Goal: Register for event/course

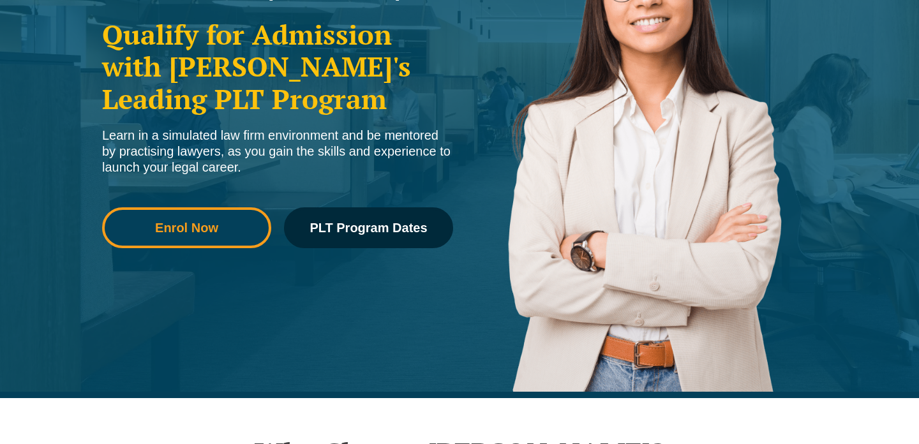
click at [241, 226] on span "Enrol Now" at bounding box center [186, 228] width 151 height 13
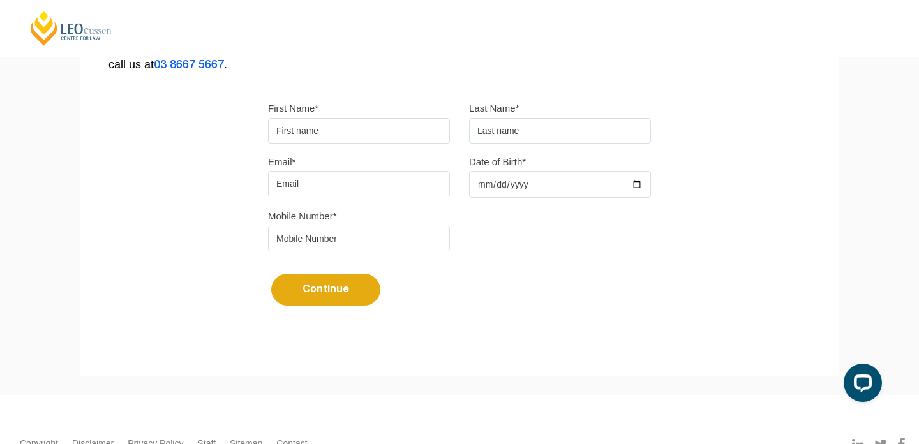
click at [322, 135] on input "First Name*" at bounding box center [359, 131] width 182 height 26
type input "Emma"
type input "Waldron"
click at [335, 197] on input "Email*" at bounding box center [359, 184] width 182 height 26
type input "emmawaldronn@gmail.com"
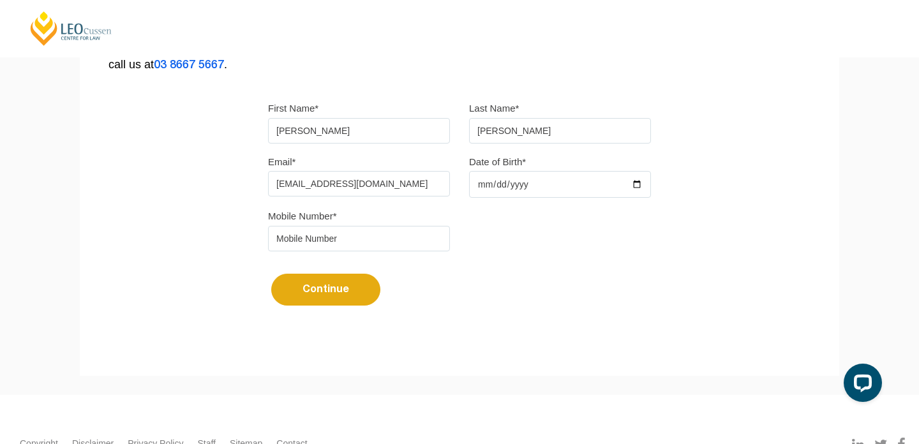
type input "0408147037"
click at [499, 189] on input "Date of Birth*" at bounding box center [560, 184] width 182 height 27
click at [485, 184] on input "Date of Birth*" at bounding box center [560, 184] width 182 height 27
type input "2003-05-07"
click at [338, 295] on button "Continue" at bounding box center [325, 290] width 109 height 32
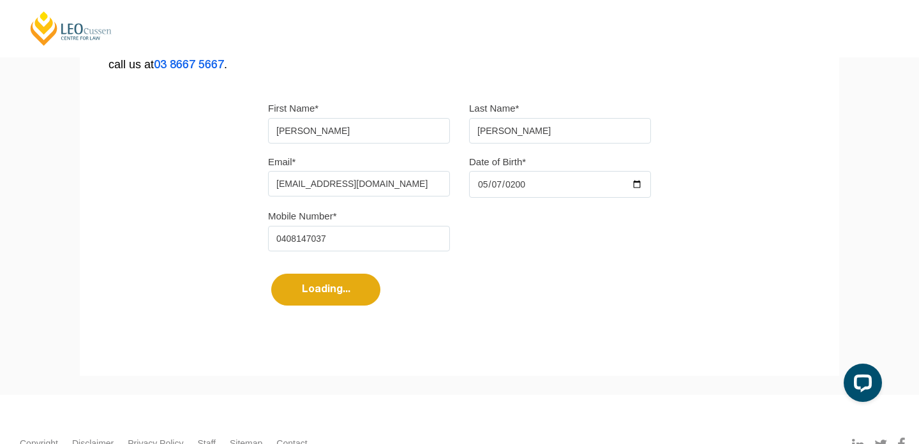
select select
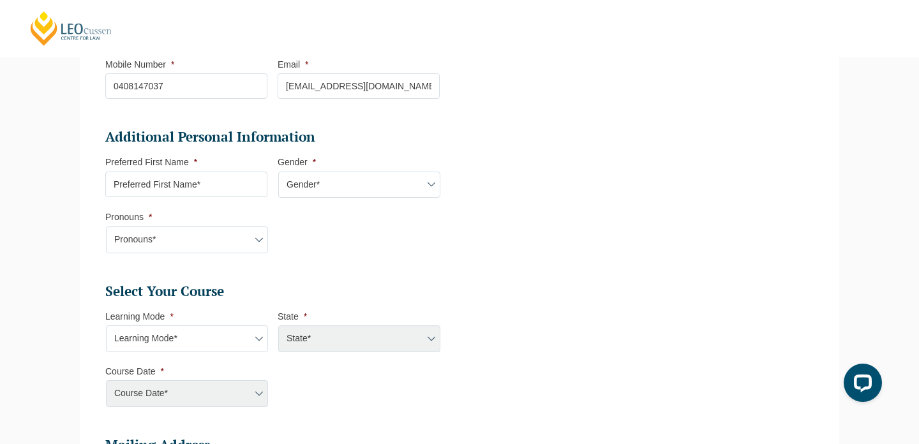
scroll to position [475, 0]
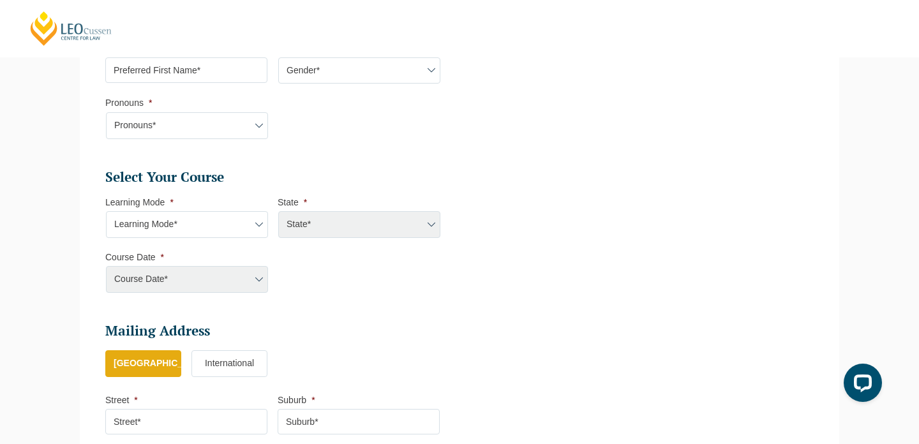
click at [202, 76] on input "Preferred First Name *" at bounding box center [186, 70] width 162 height 26
type input "Emma"
select select "VIC"
select select
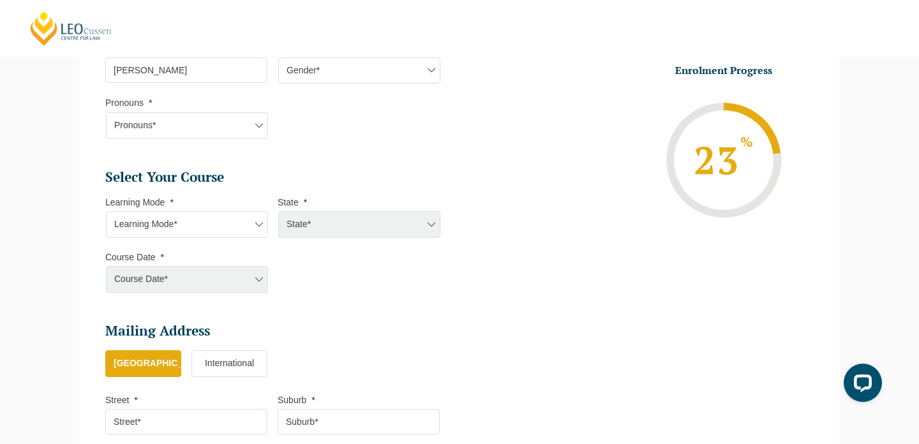
scroll to position [385, 0]
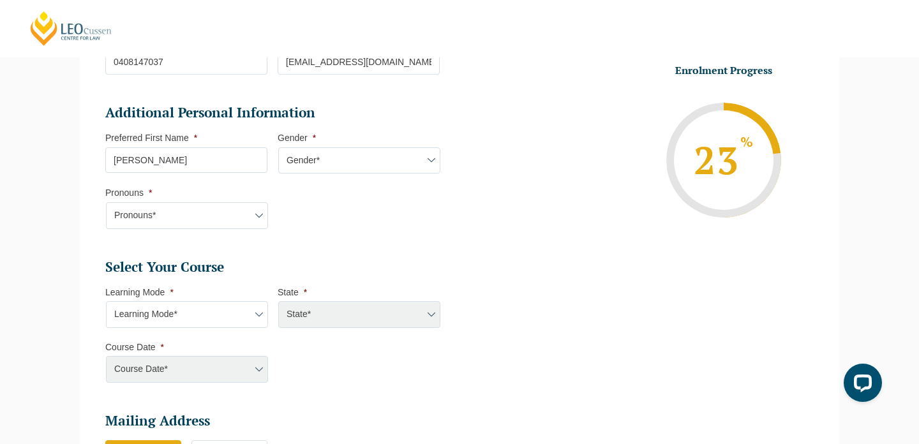
click at [194, 153] on input "Emma" at bounding box center [186, 160] width 162 height 26
click at [355, 155] on select "Gender* Male Female Nonbinary Intersex Prefer not to disclose Other" at bounding box center [359, 160] width 162 height 27
select select "[DEMOGRAPHIC_DATA]"
click at [278, 147] on select "Gender* Male Female Nonbinary Intersex Prefer not to disclose Other" at bounding box center [359, 160] width 162 height 27
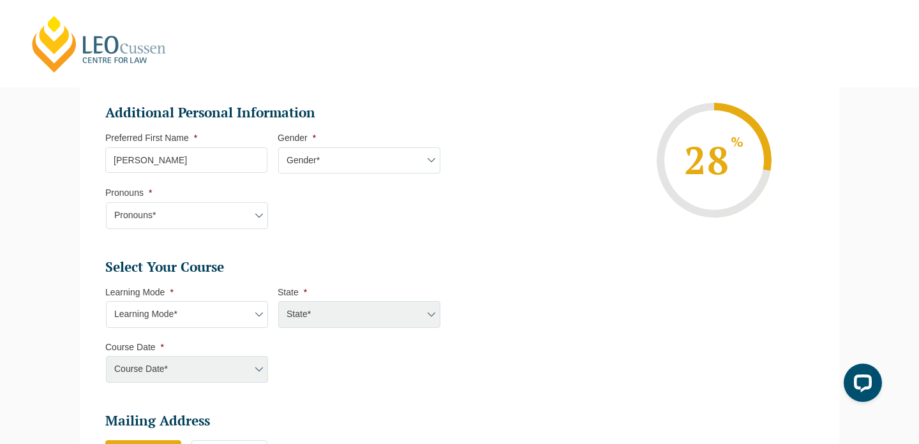
click at [227, 306] on select "Learning Mode* Online Full Time Learning Online Part Time Learning Blended Full…" at bounding box center [187, 314] width 162 height 27
click at [106, 301] on select "Learning Mode* Online Full Time Learning Online Part Time Learning Blended Full…" at bounding box center [187, 314] width 162 height 27
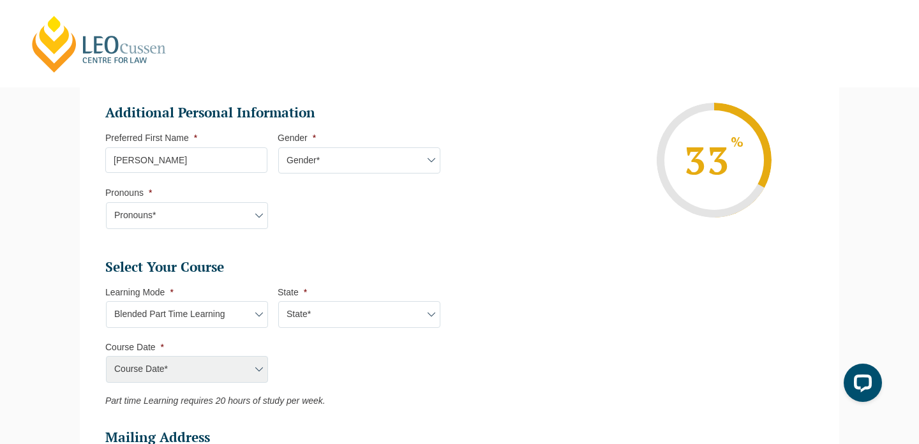
click at [226, 318] on select "Learning Mode* Online Full Time Learning Online Part Time Learning Blended Full…" at bounding box center [187, 314] width 162 height 27
click at [106, 301] on select "Learning Mode* Online Full Time Learning Online Part Time Learning Blended Full…" at bounding box center [187, 314] width 162 height 27
click at [220, 322] on select "Learning Mode* Online Full Time Learning Online Part Time Learning Blended Full…" at bounding box center [187, 314] width 162 height 27
select select "Blended Part Time Learning"
click at [106, 301] on select "Learning Mode* Online Full Time Learning Online Part Time Learning Blended Full…" at bounding box center [187, 314] width 162 height 27
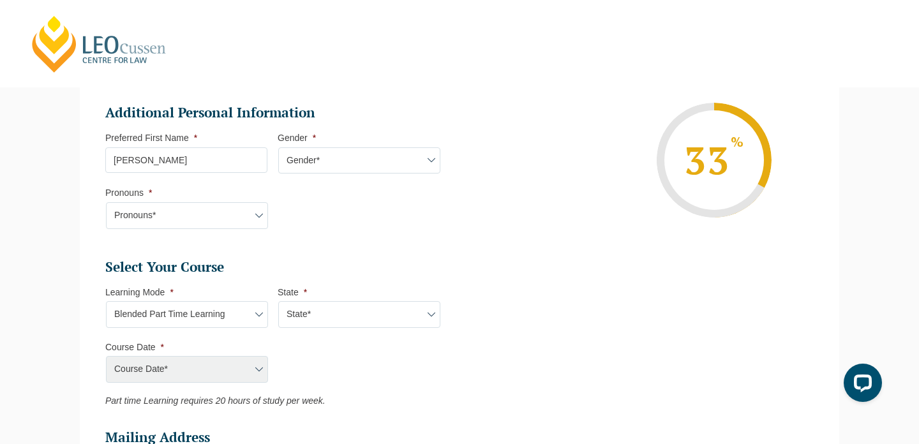
click at [209, 374] on div "Course Date*" at bounding box center [186, 369] width 162 height 27
click at [233, 363] on div "Course Date*" at bounding box center [186, 369] width 162 height 27
click at [259, 363] on div "Course Date*" at bounding box center [186, 369] width 162 height 27
click at [303, 310] on select "State* ACT/NSW QLD VIC WA" at bounding box center [359, 314] width 162 height 27
select select "VIC"
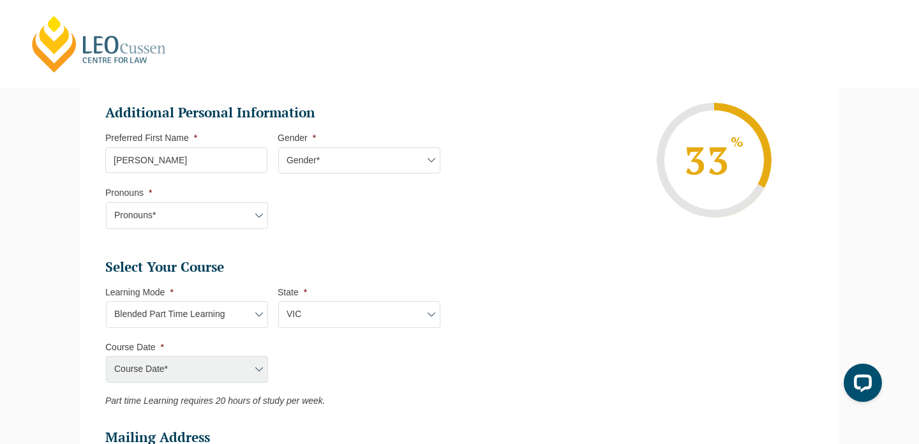
click at [278, 301] on select "State* ACT/NSW QLD VIC WA" at bounding box center [359, 314] width 162 height 27
click at [259, 367] on select "Course Date* January 2026 (27-Jan-2026 to 21-Aug-2026) March 2026 (30-Mar-2026 …" at bounding box center [187, 369] width 162 height 27
select select "[DATE] ([DATE] to [DATE])"
click at [106, 356] on select "Course Date* January 2026 (27-Jan-2026 to 21-Aug-2026) March 2026 (30-Mar-2026 …" at bounding box center [187, 369] width 162 height 27
type input "Intake 05 March 2026 PT"
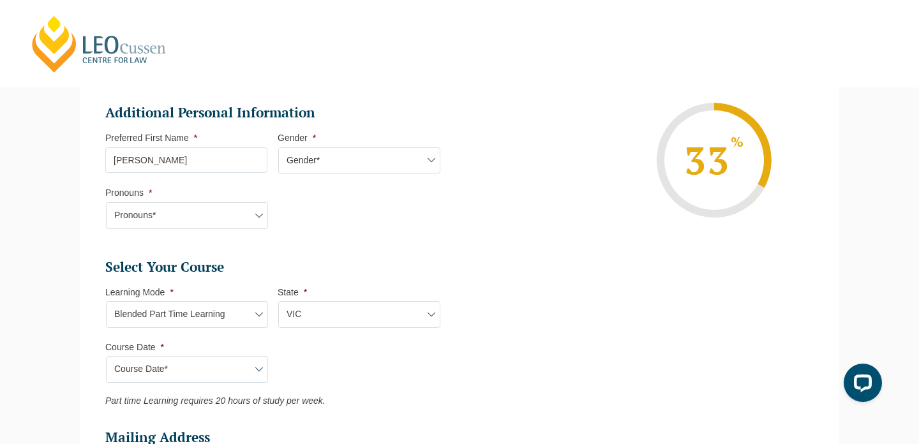
type input "Practical Legal Training (VIC)"
select select "VIC PLT (MAR) 2026 Part Time Blended"
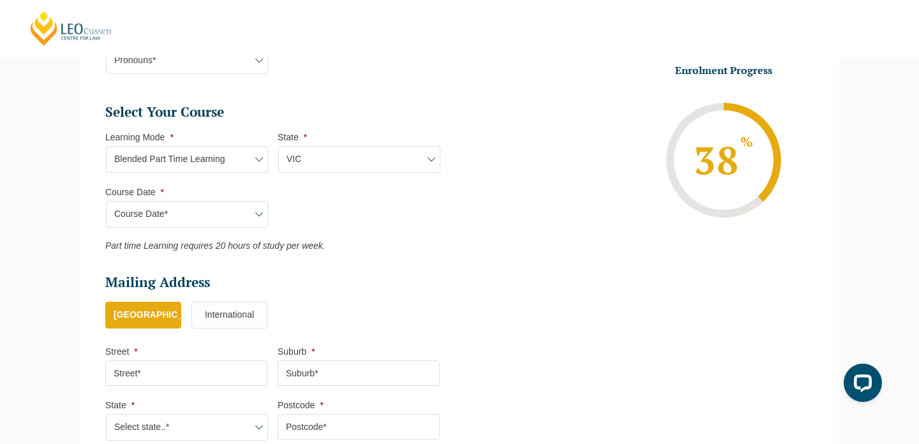
scroll to position [543, 0]
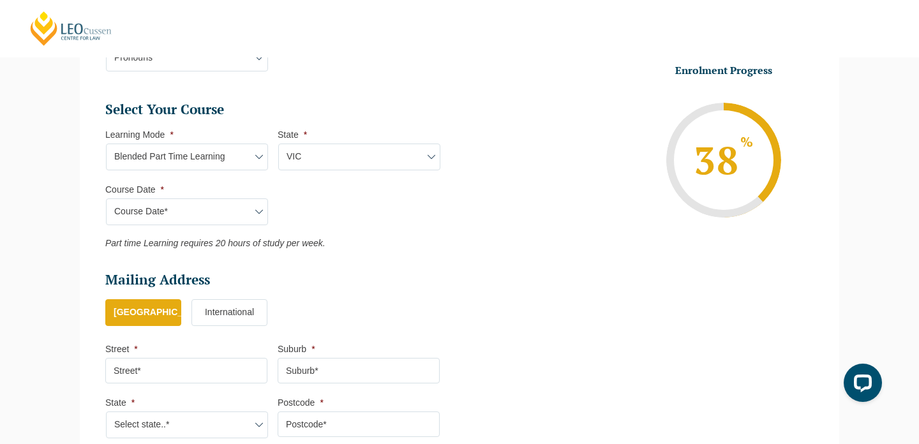
click at [200, 146] on select "Learning Mode* Online Full Time Learning Online Part Time Learning Blended Full…" at bounding box center [187, 157] width 162 height 27
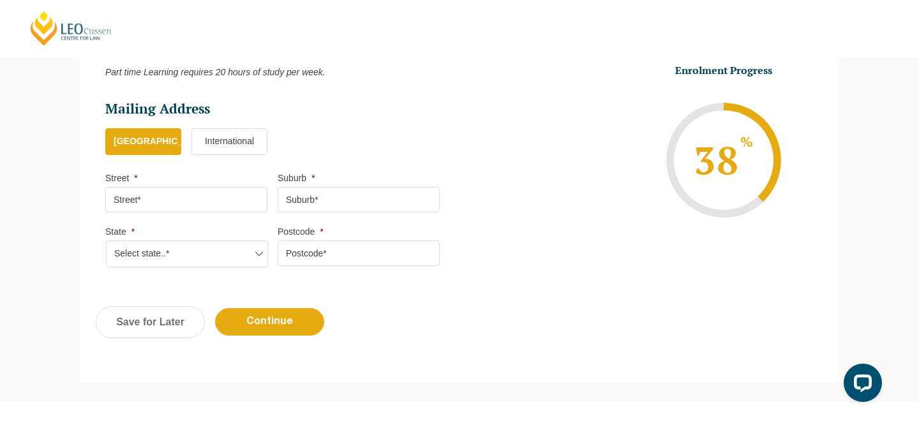
scroll to position [715, 0]
click at [179, 195] on input "Street *" at bounding box center [186, 199] width 162 height 26
type input "11a Scheele Street"
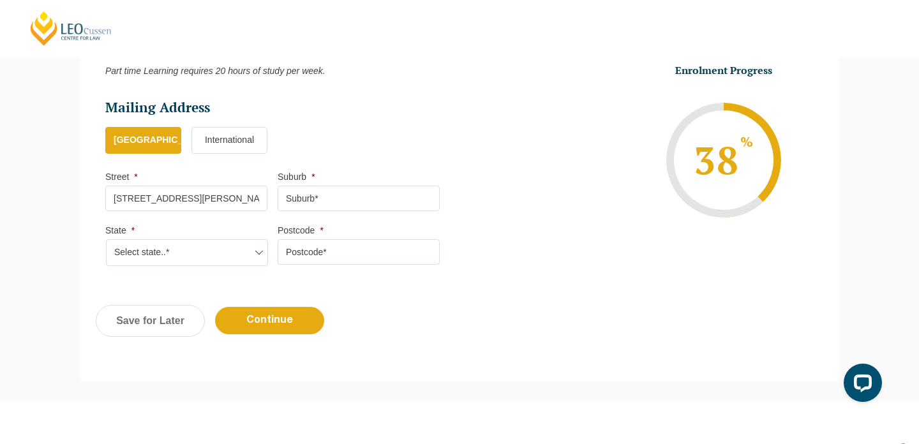
type input "Surrey Hills"
select select "VIC"
type input "3127"
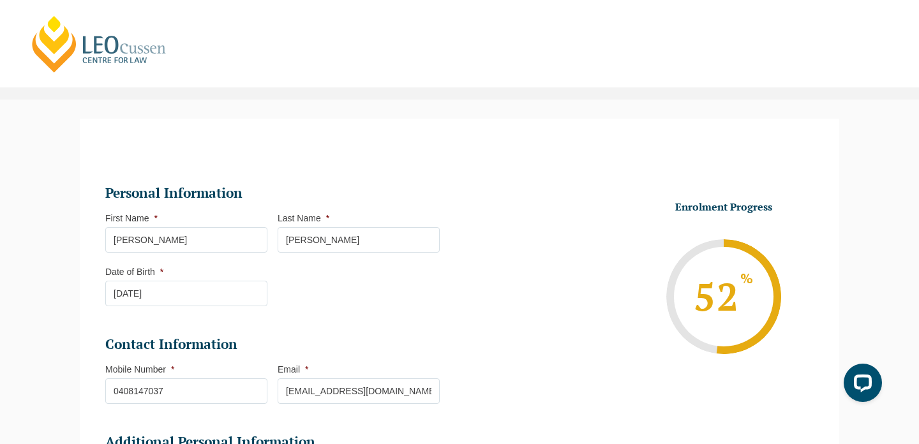
scroll to position [0, 0]
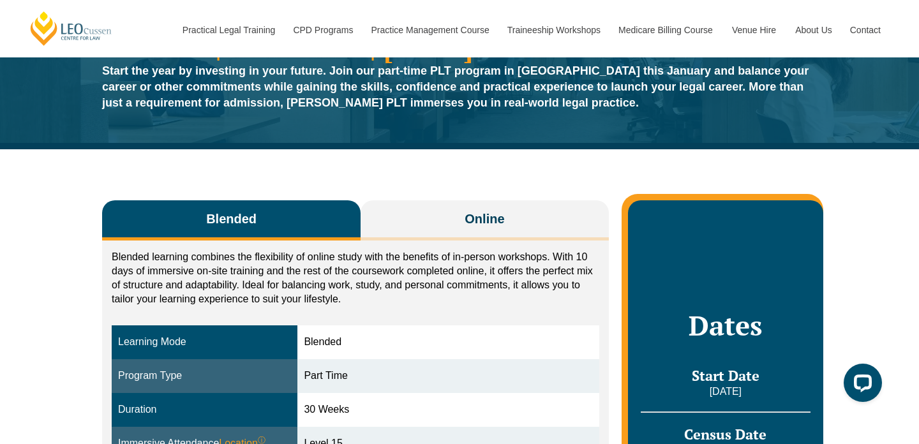
click at [707, 342] on h2 "Dates" at bounding box center [726, 326] width 170 height 32
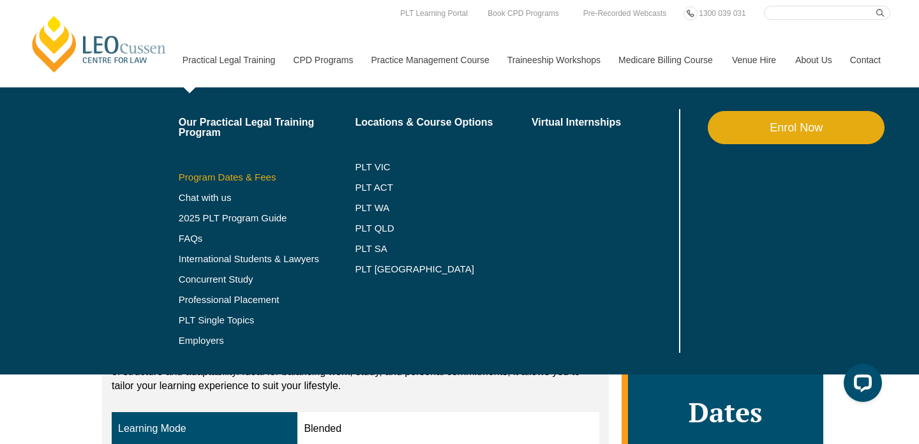
click at [215, 175] on link "Program Dates & Fees" at bounding box center [267, 177] width 177 height 10
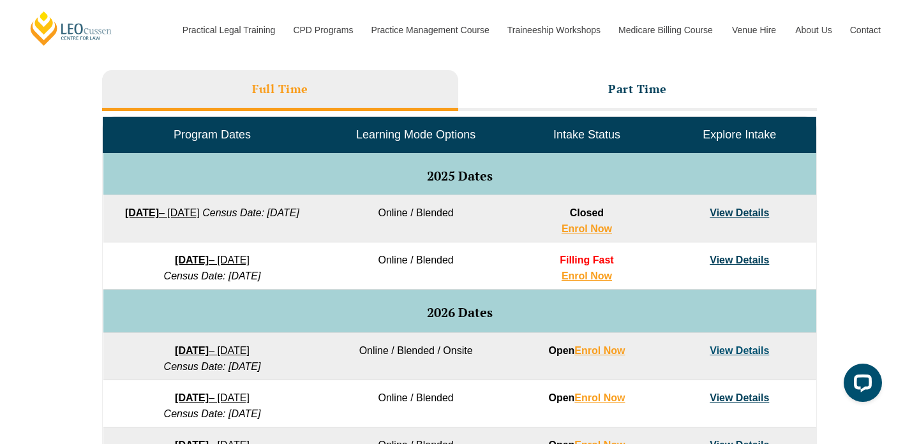
scroll to position [578, 0]
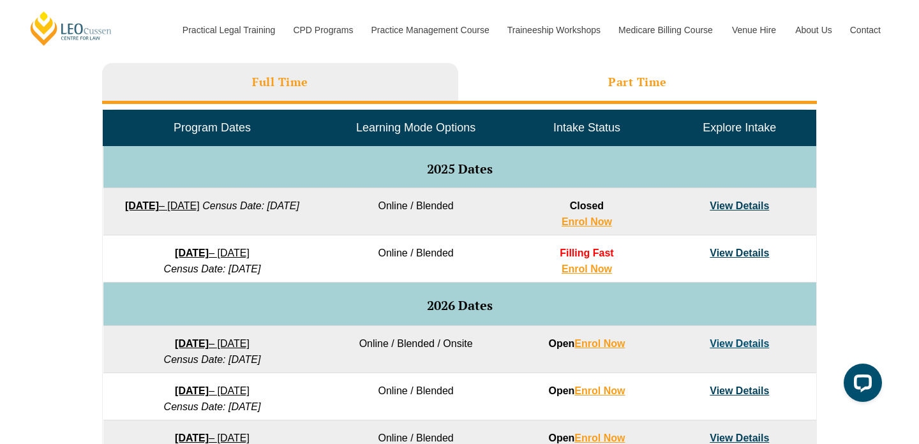
click at [647, 71] on li "Part Time" at bounding box center [637, 83] width 359 height 41
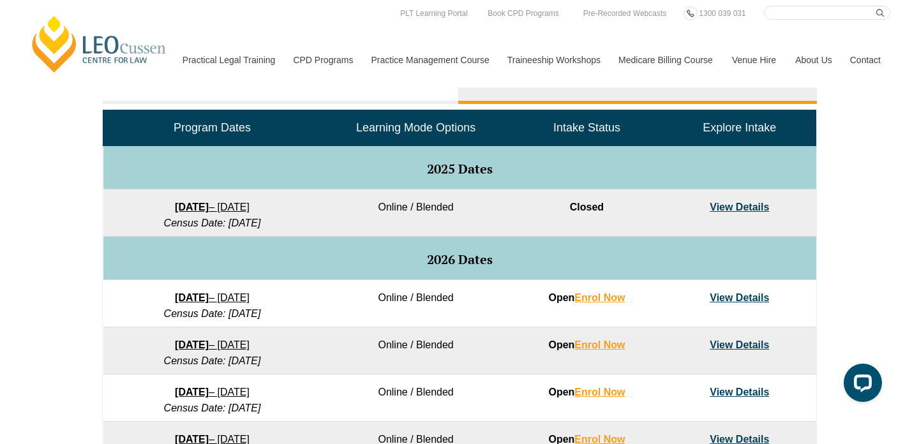
click at [728, 348] on link "View Details" at bounding box center [739, 345] width 59 height 11
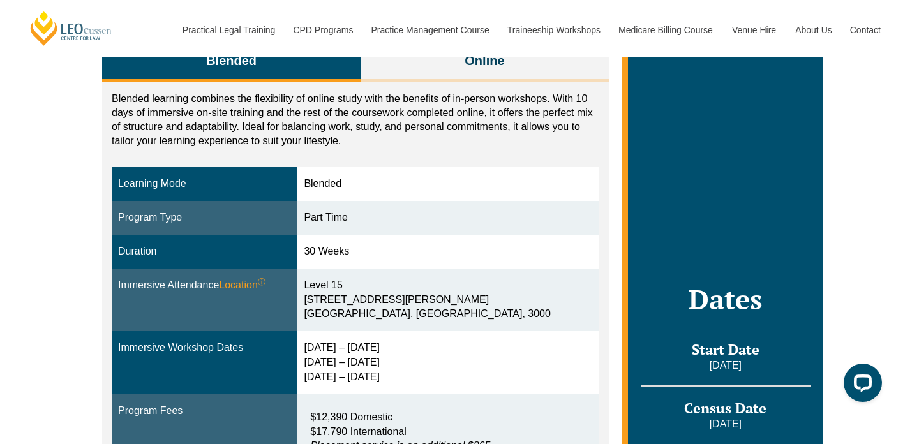
scroll to position [245, 0]
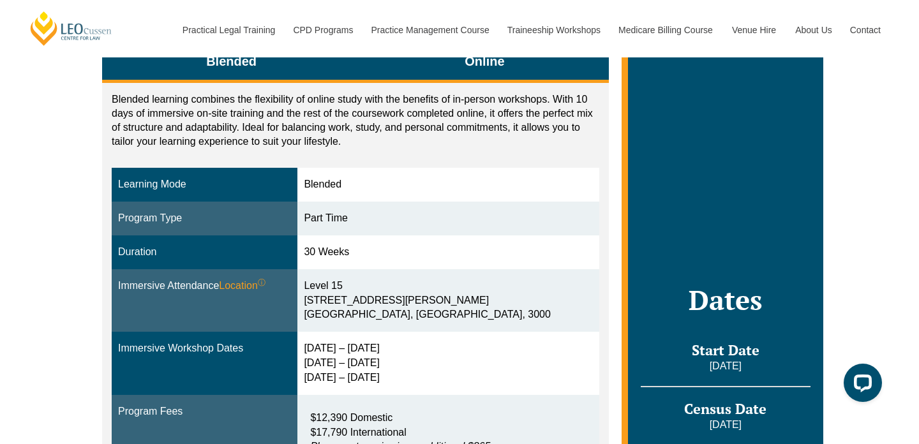
click at [502, 77] on button "Online" at bounding box center [485, 63] width 248 height 40
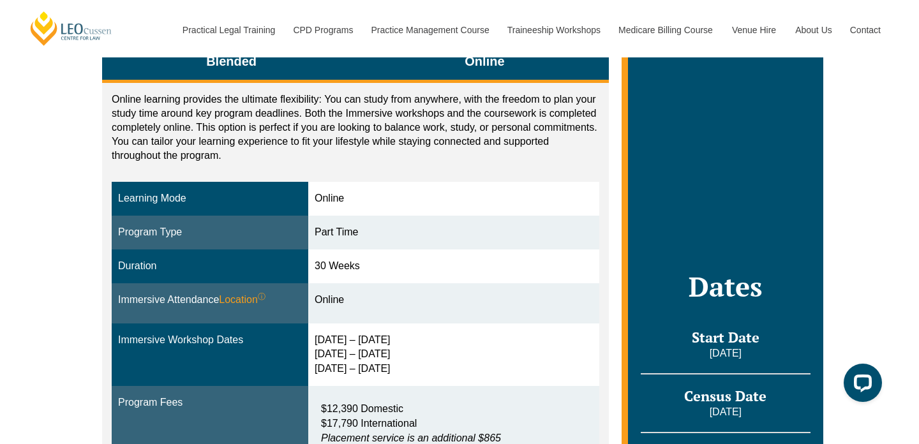
click at [290, 63] on button "Blended" at bounding box center [231, 63] width 259 height 40
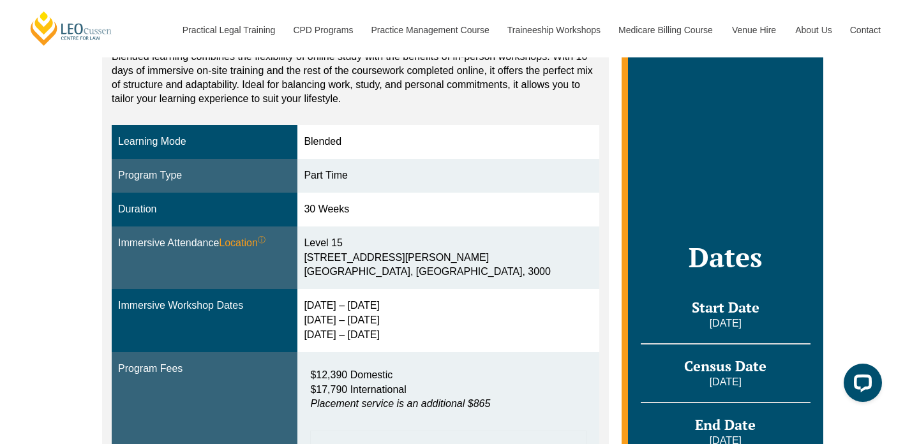
scroll to position [291, 0]
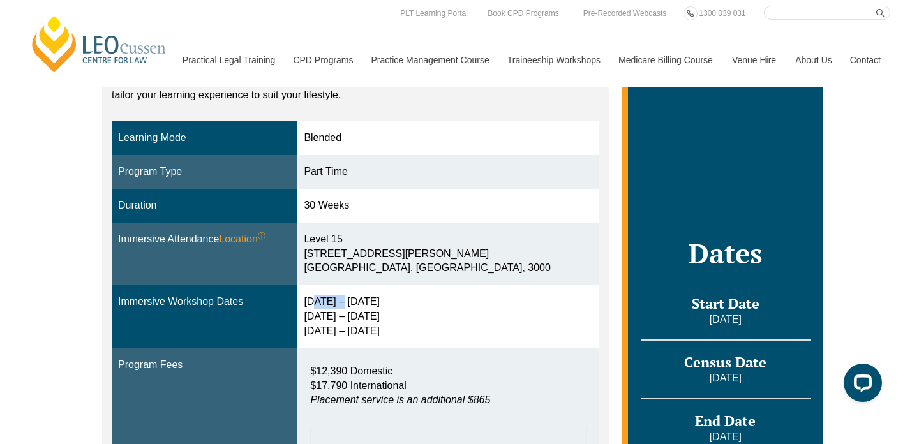
drag, startPoint x: 323, startPoint y: 298, endPoint x: 352, endPoint y: 298, distance: 28.7
click at [352, 298] on div "[DATE] – [DATE] [DATE] – [DATE] [DATE] – [DATE]" at bounding box center [448, 317] width 289 height 44
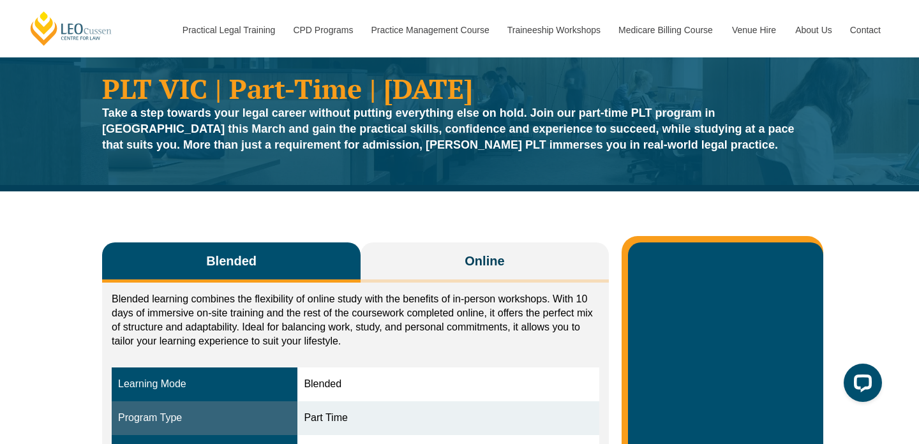
scroll to position [0, 0]
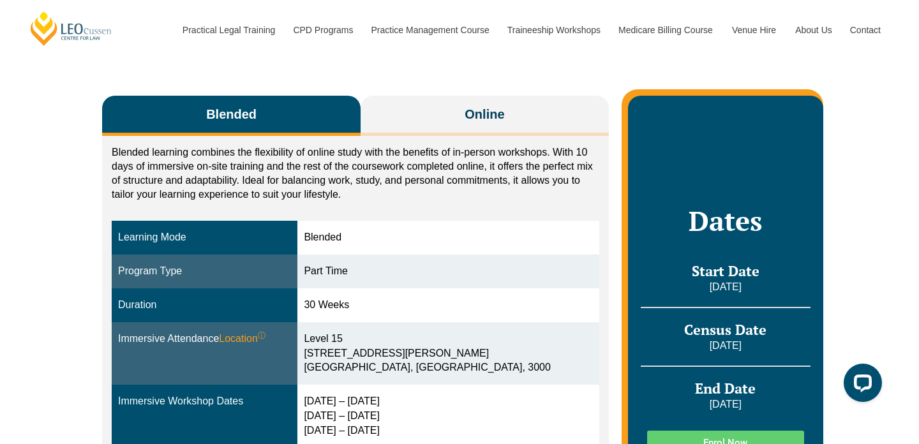
scroll to position [168, 0]
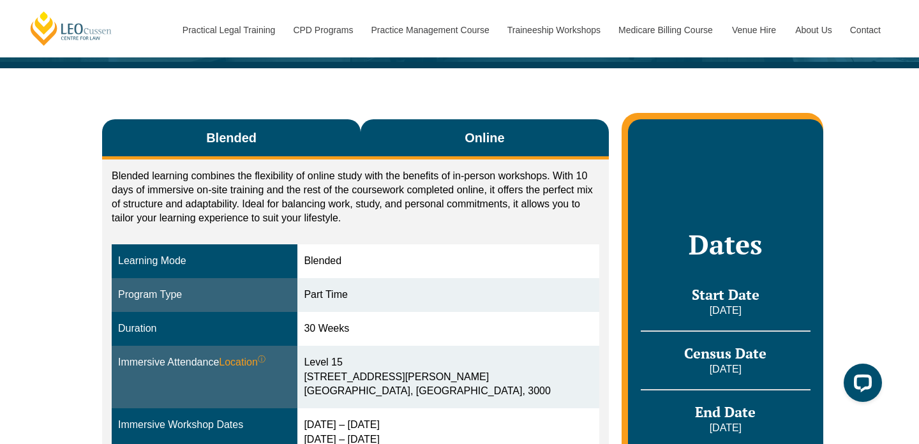
click at [444, 132] on button "Online" at bounding box center [485, 139] width 248 height 40
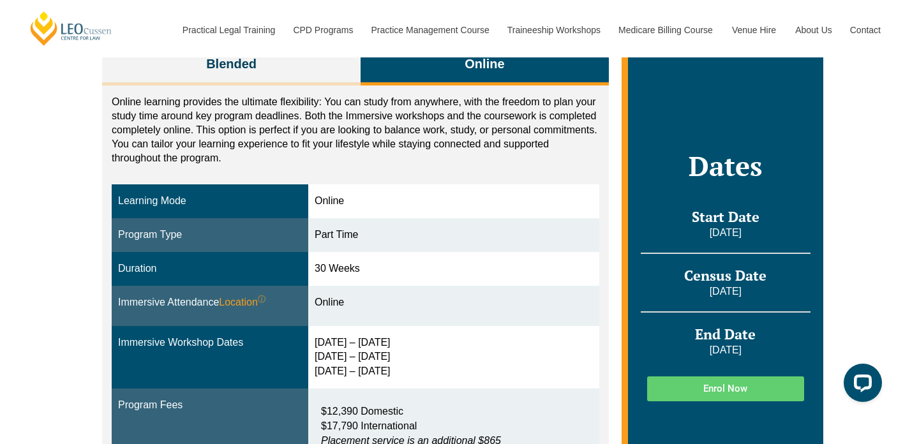
scroll to position [238, 0]
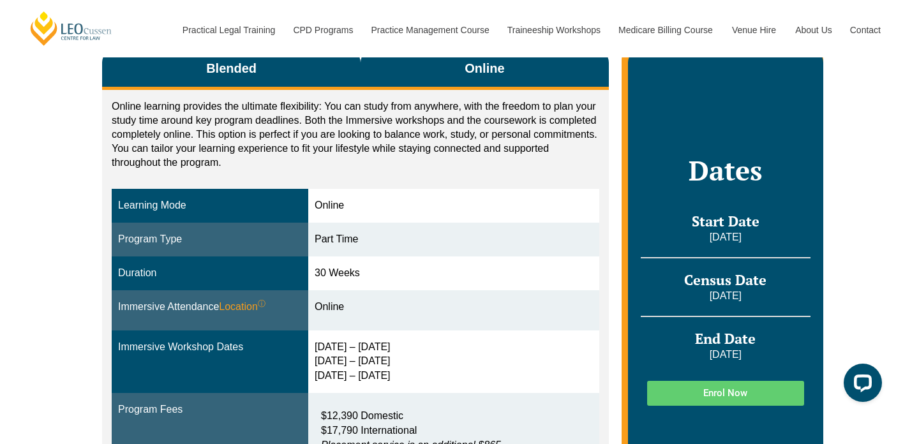
click at [333, 76] on button "Blended" at bounding box center [231, 70] width 259 height 40
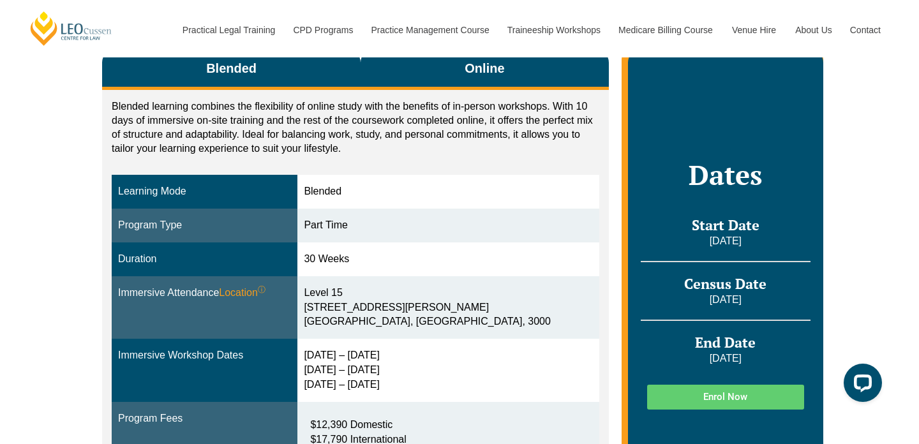
click at [430, 72] on button "Online" at bounding box center [485, 70] width 248 height 40
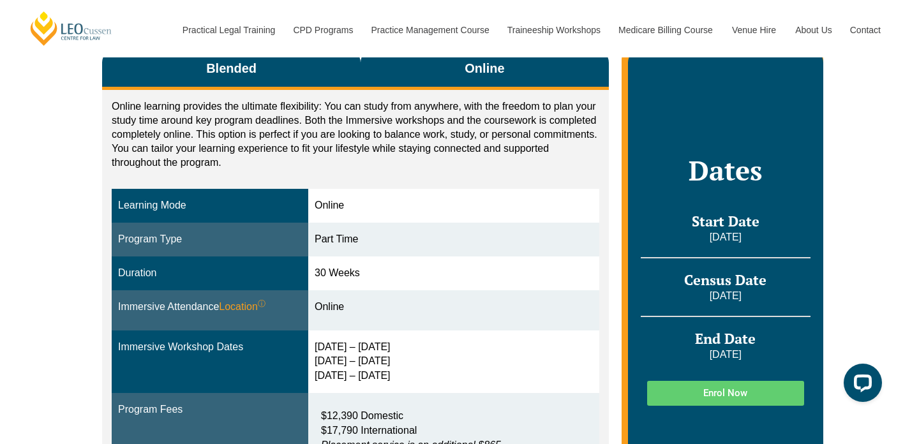
click at [316, 77] on button "Blended" at bounding box center [231, 70] width 259 height 40
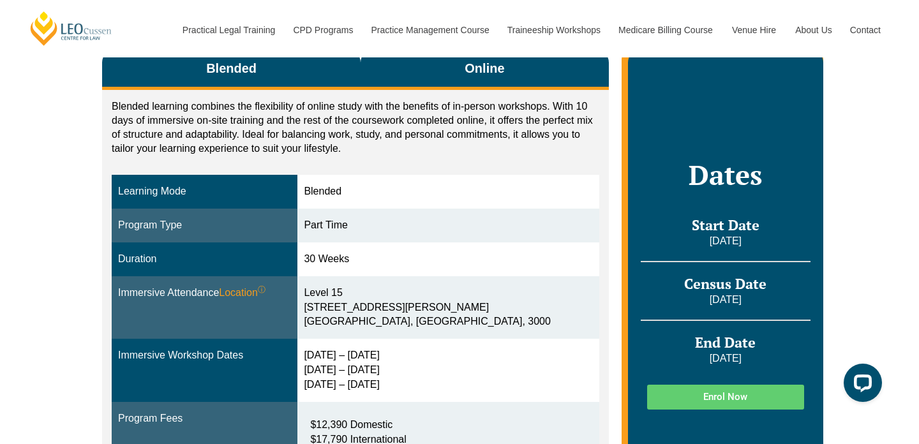
click at [439, 77] on button "Online" at bounding box center [485, 70] width 248 height 40
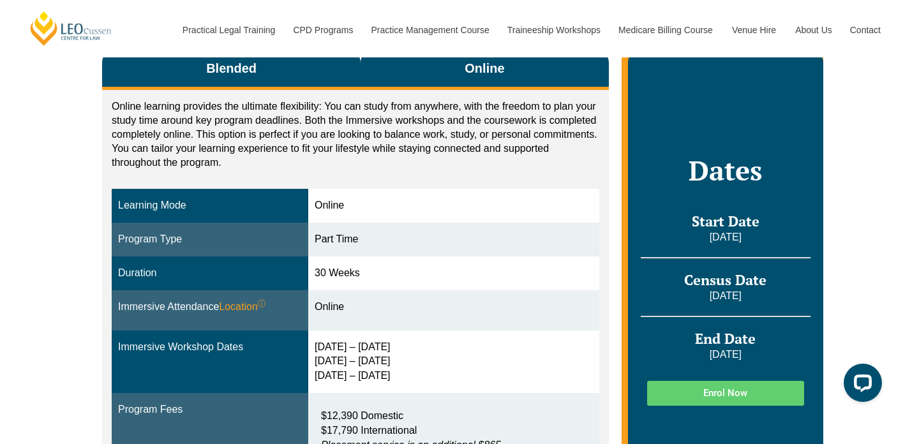
click at [300, 83] on button "Blended" at bounding box center [231, 70] width 259 height 40
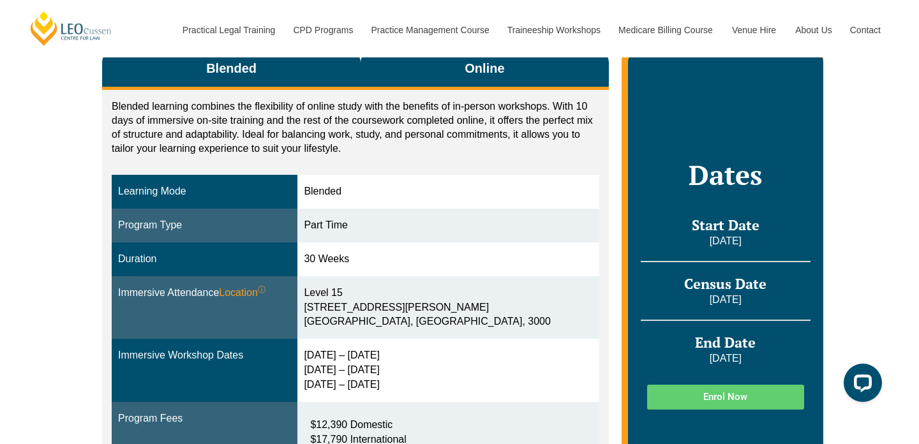
click at [399, 73] on button "Online" at bounding box center [485, 70] width 248 height 40
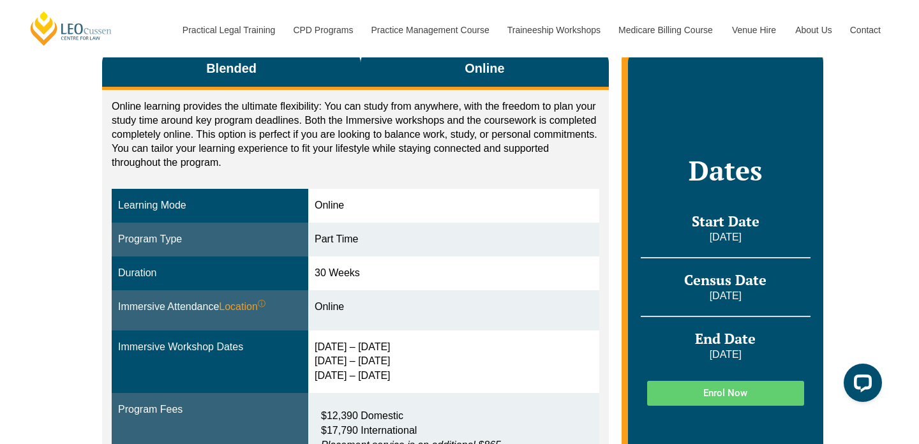
click at [299, 72] on button "Blended" at bounding box center [231, 70] width 259 height 40
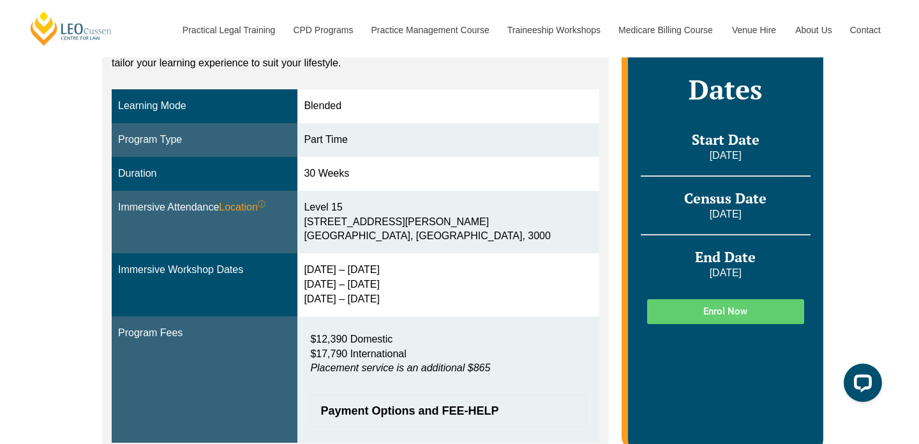
scroll to position [325, 0]
